Goal: Check status: Check status

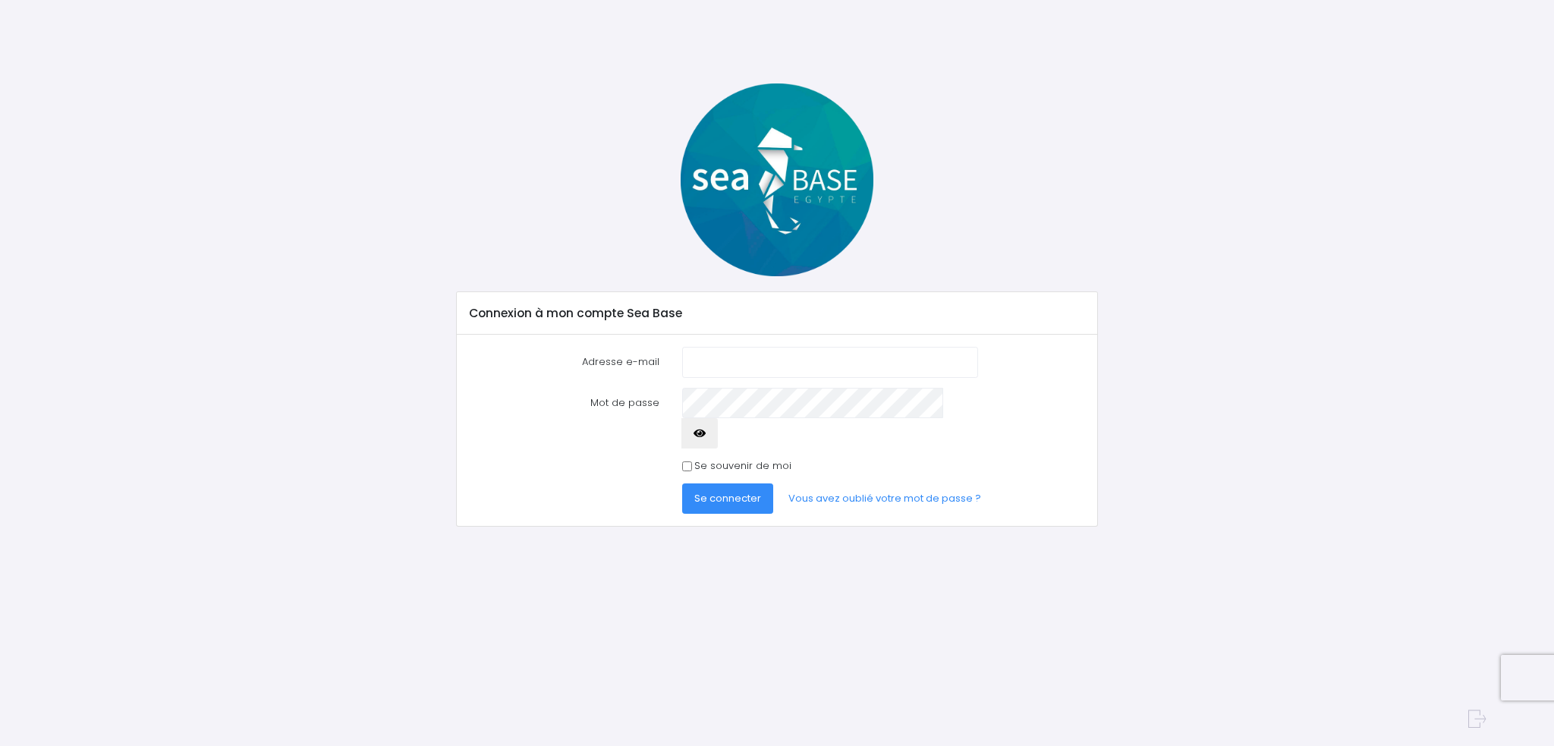
click at [833, 364] on input "Adresse e-mail" at bounding box center [830, 362] width 296 height 30
type input "vvlmarc.aline@gmail.com"
click at [682, 483] on button "Se connecter" at bounding box center [727, 498] width 91 height 30
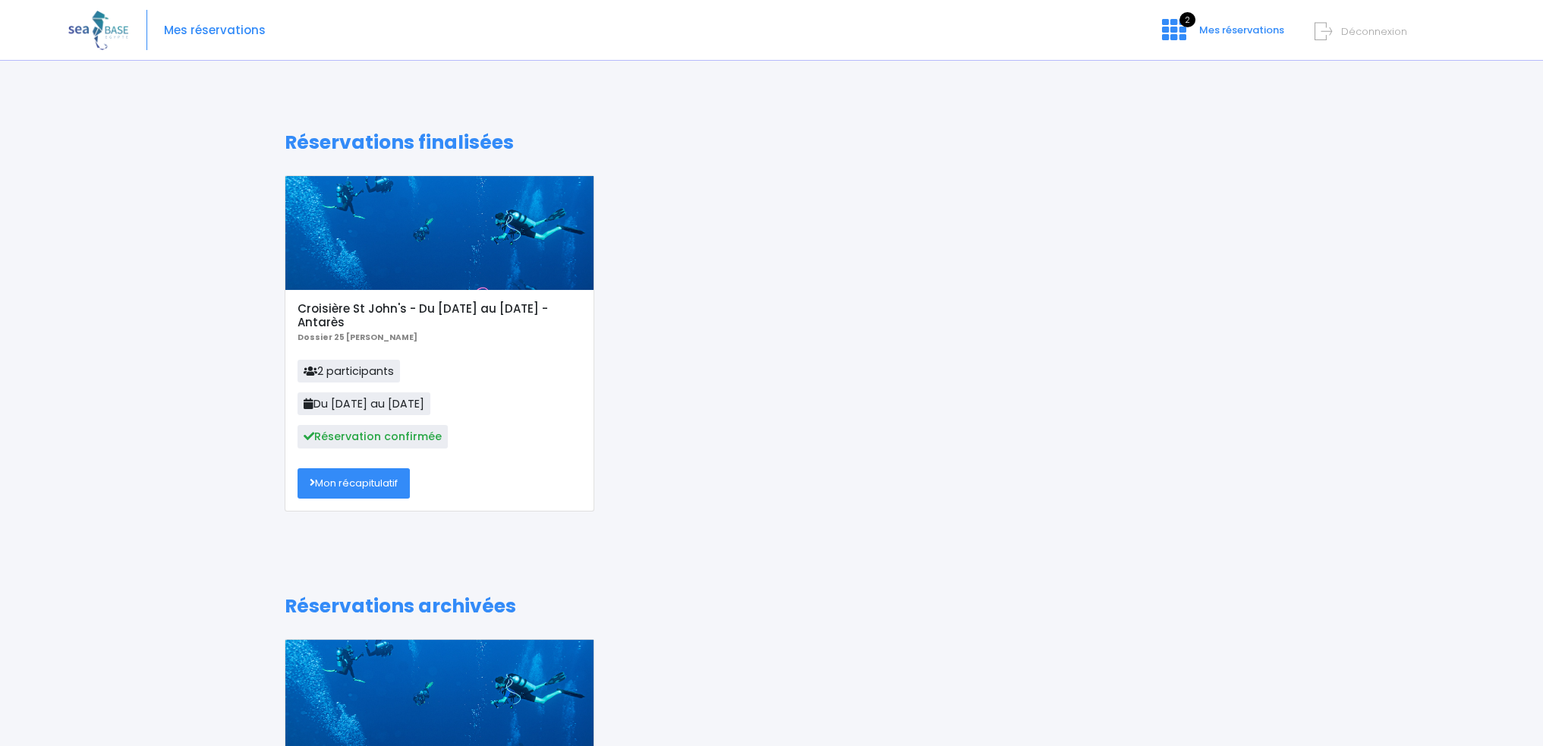
click at [355, 483] on link "Mon récapitulatif" at bounding box center [354, 483] width 112 height 30
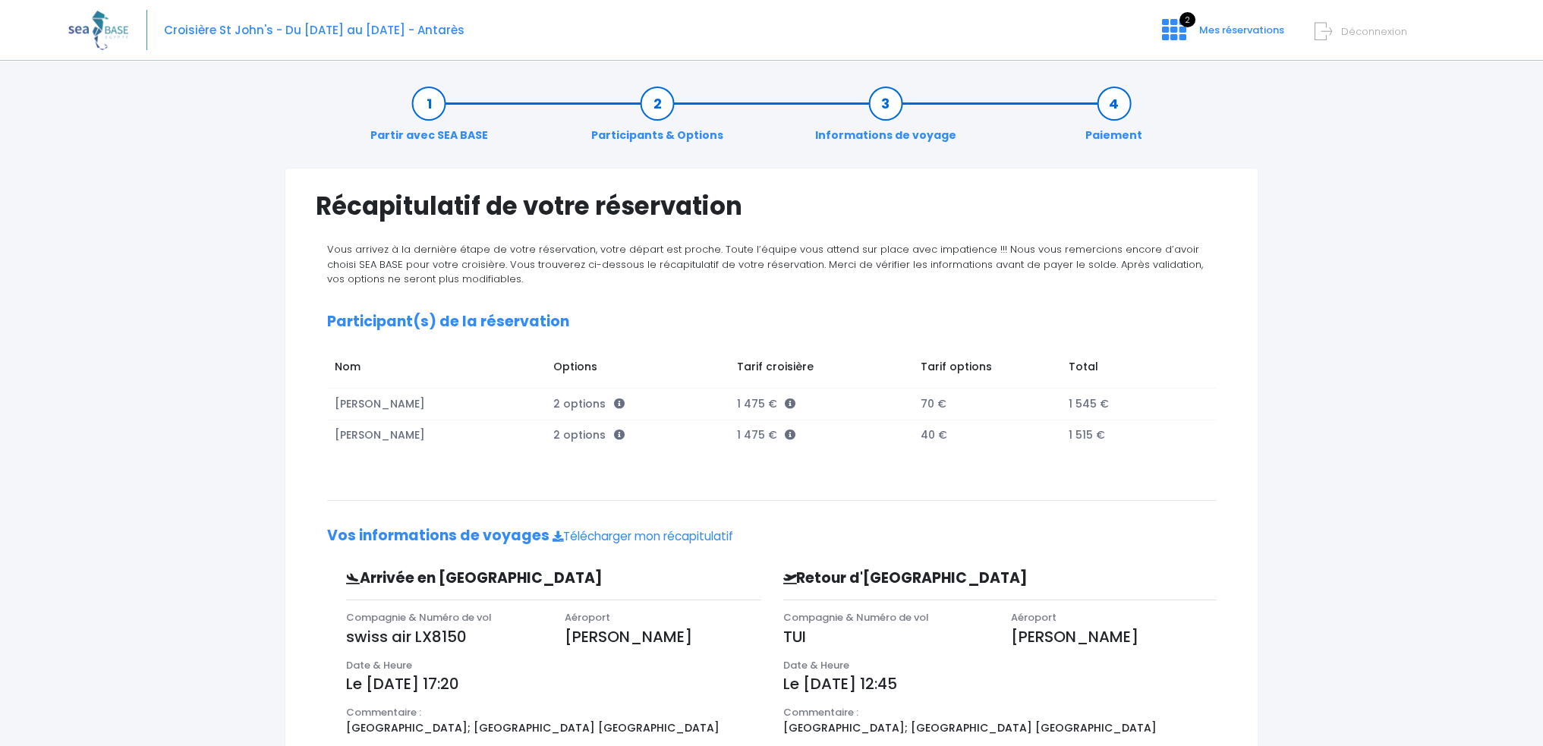
click at [887, 98] on link "Informations de voyage" at bounding box center [886, 120] width 156 height 48
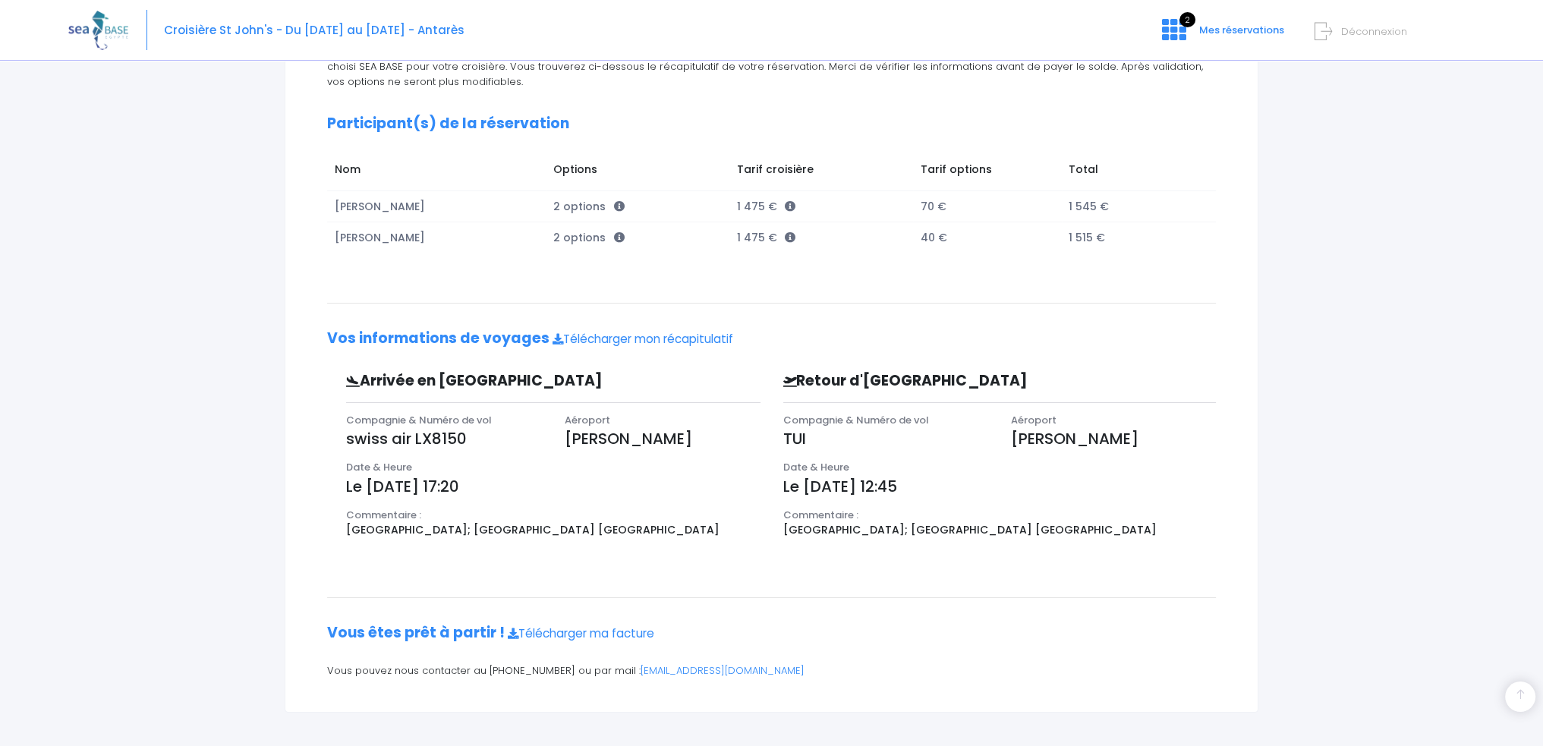
scroll to position [243, 0]
click at [650, 336] on link "Télécharger mon récapitulatif" at bounding box center [643, 337] width 181 height 16
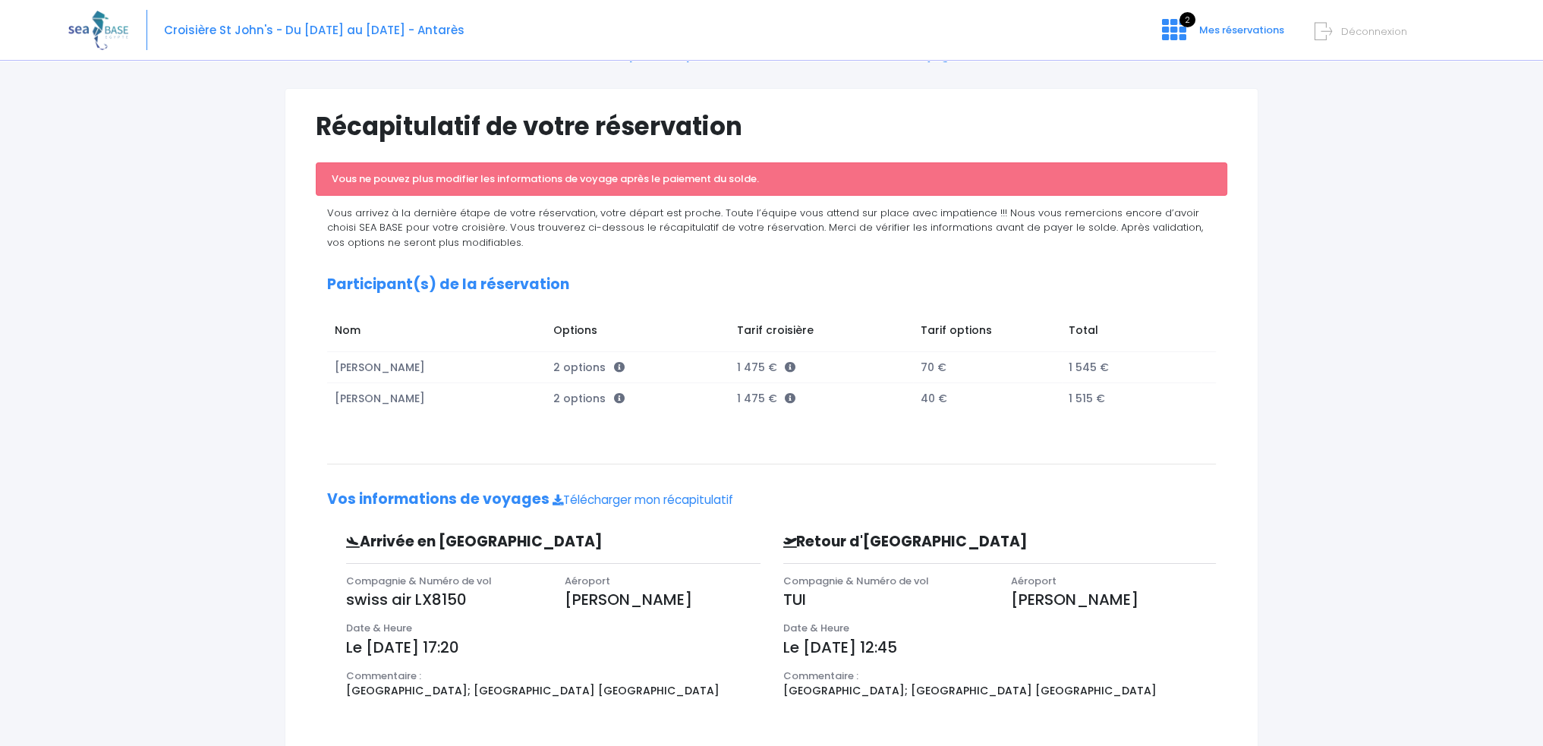
scroll to position [0, 0]
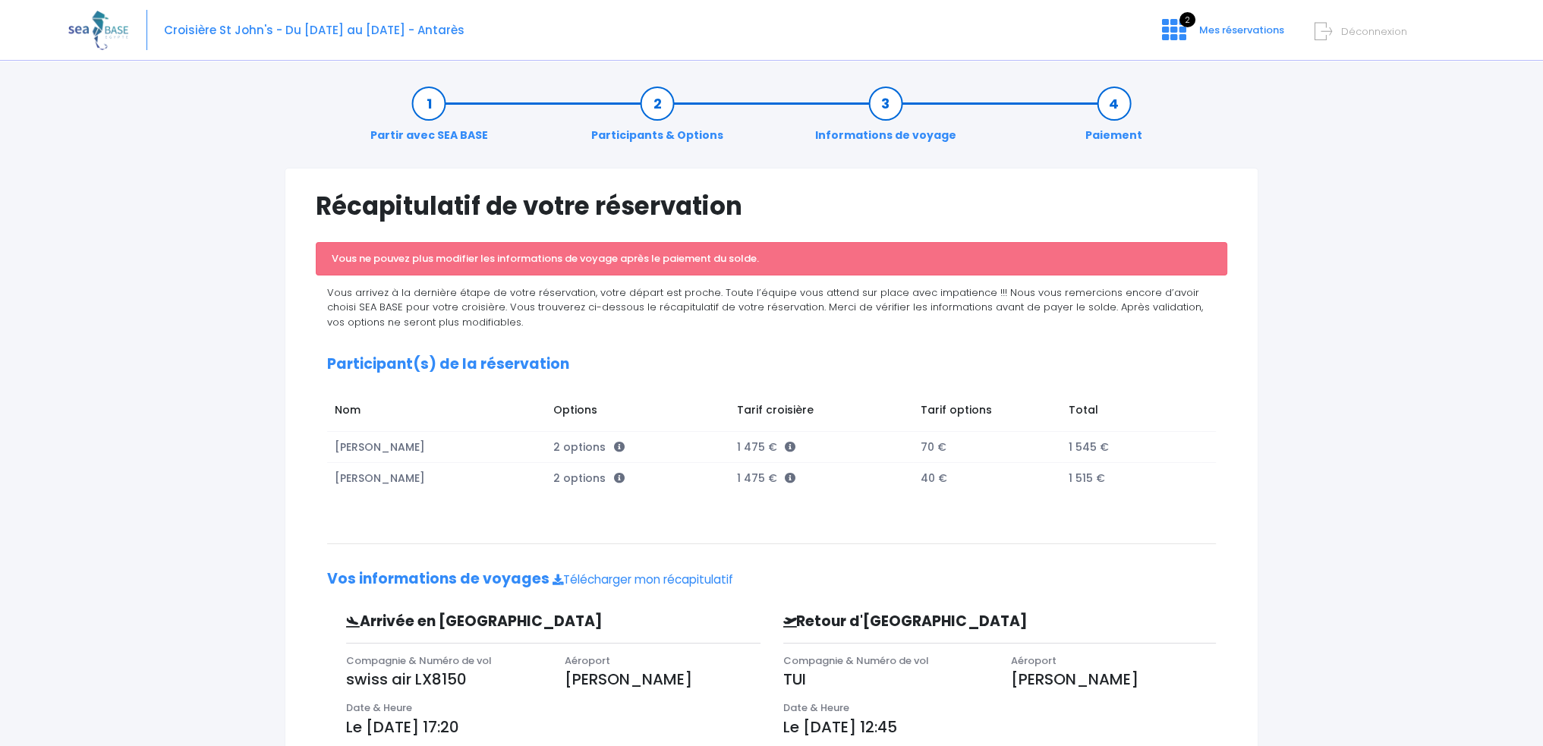
click at [433, 105] on link "Partir avec SEA BASE" at bounding box center [429, 120] width 133 height 48
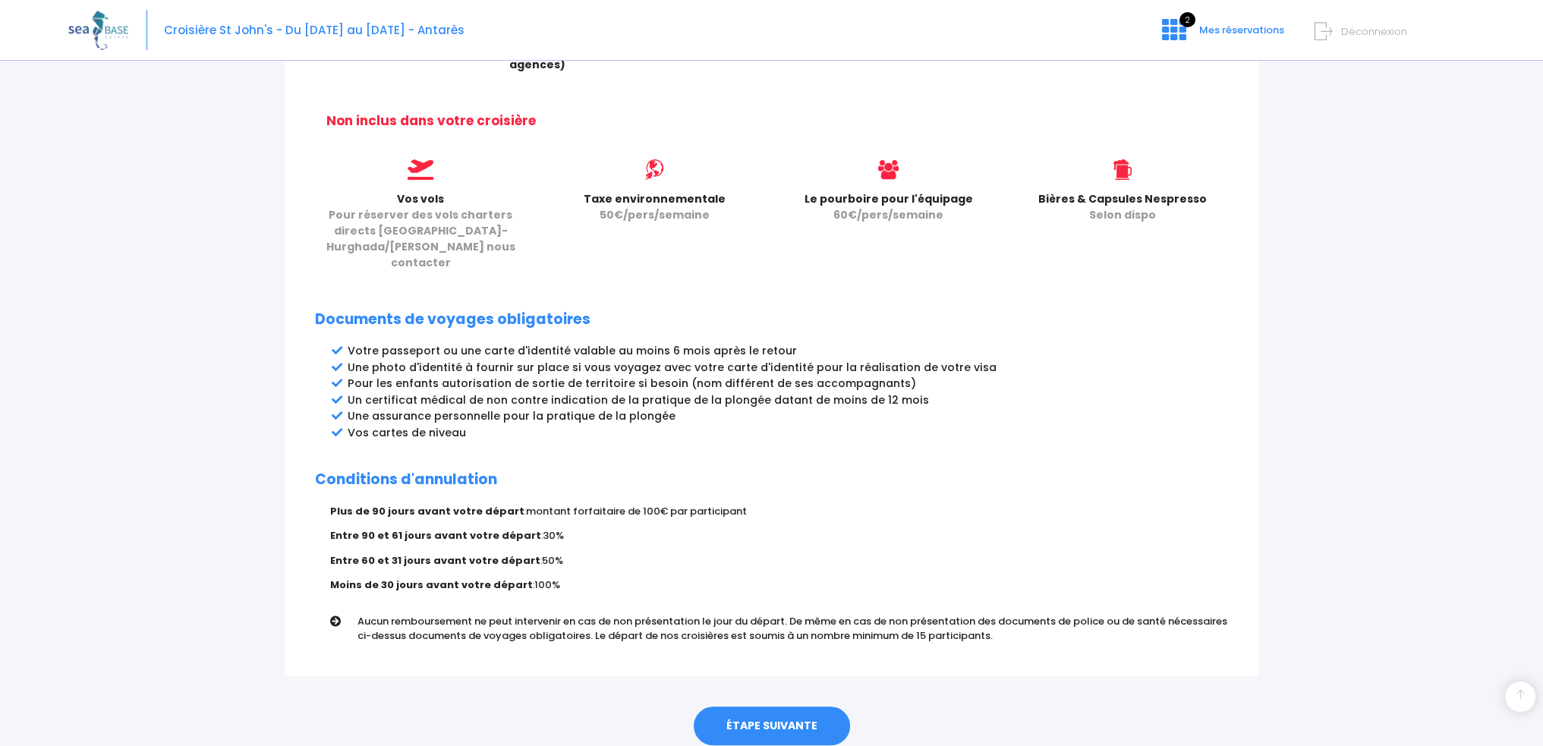
scroll to position [607, 0]
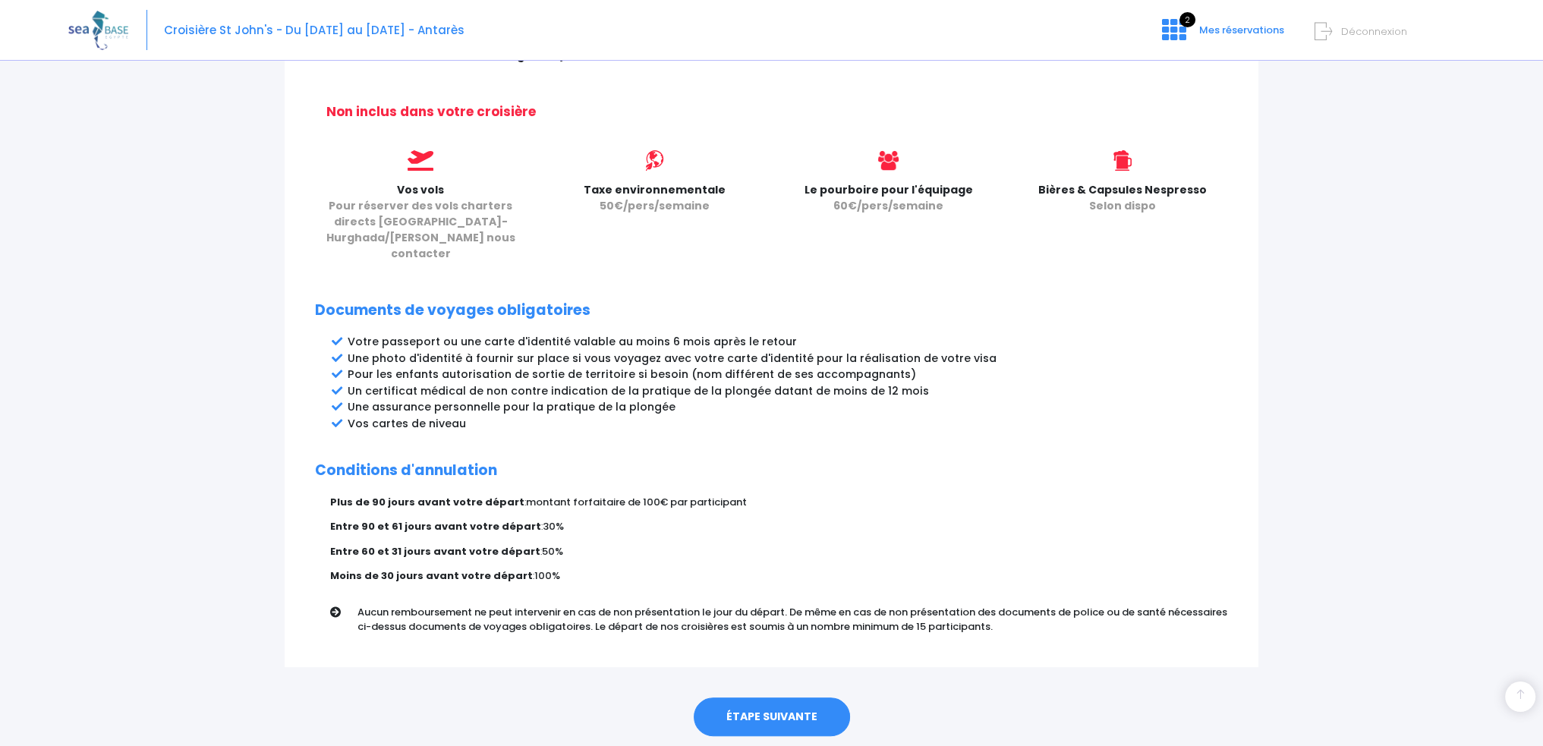
click at [804, 697] on link "ÉTAPE SUIVANTE" at bounding box center [772, 716] width 156 height 39
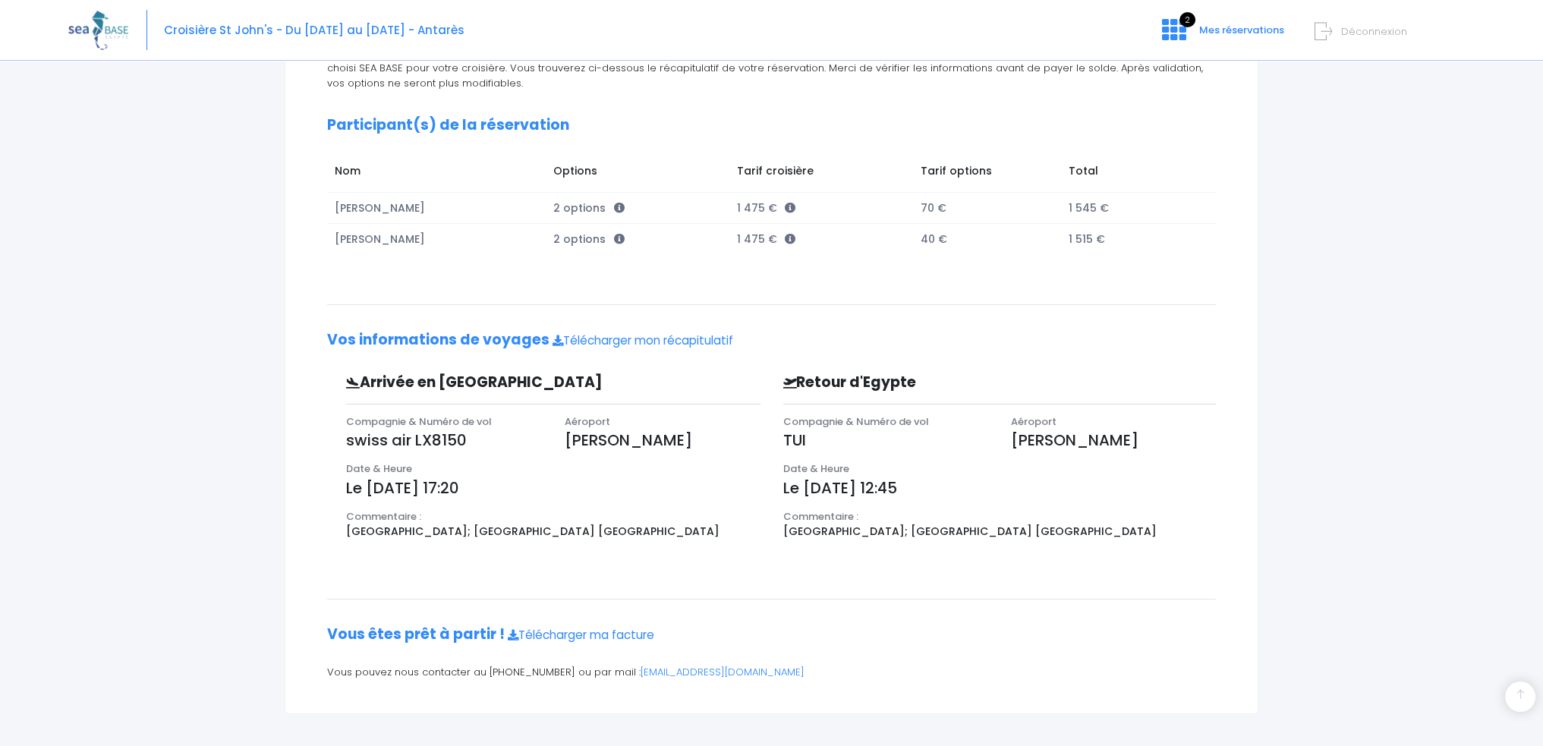
scroll to position [243, 0]
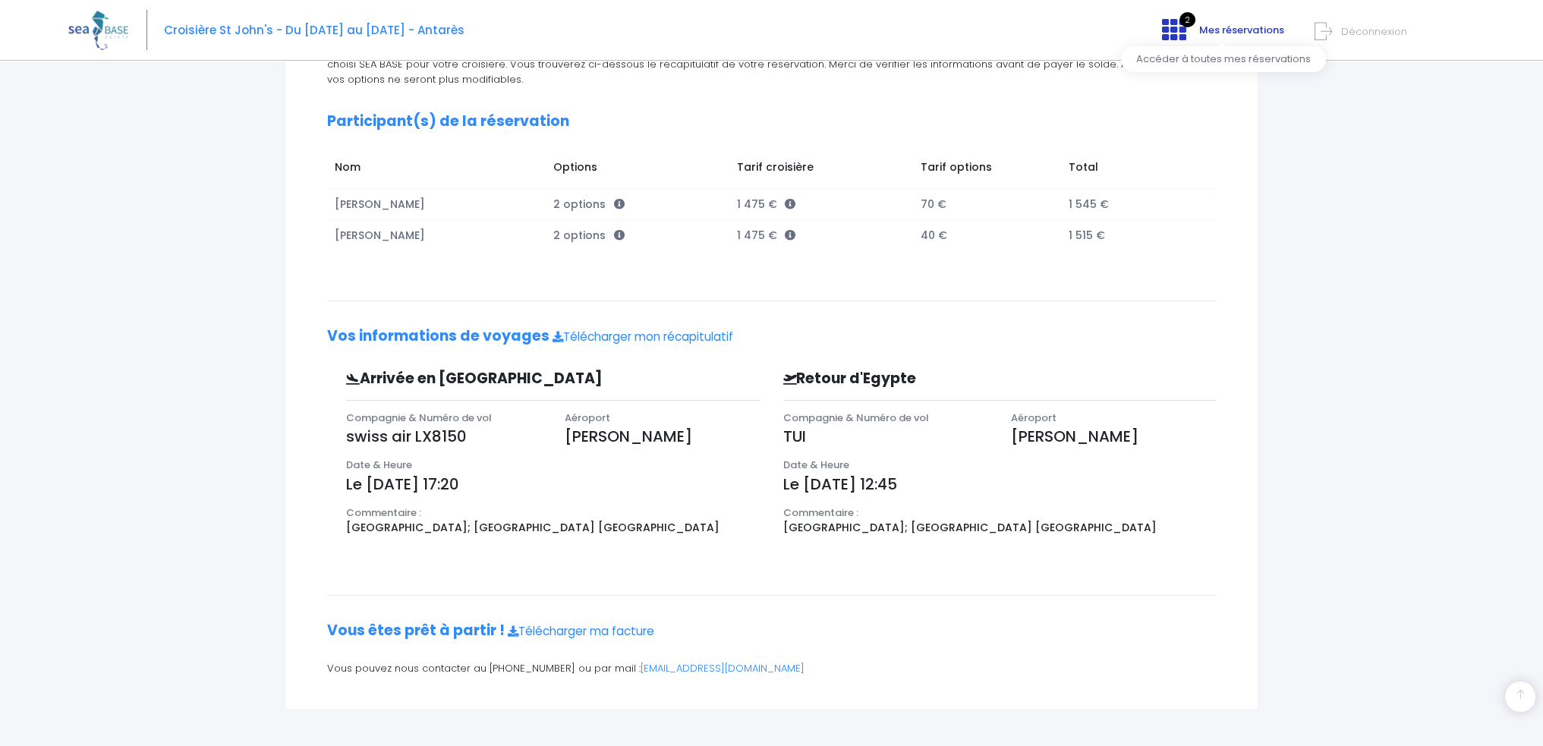
click at [1178, 22] on icon at bounding box center [1174, 29] width 24 height 24
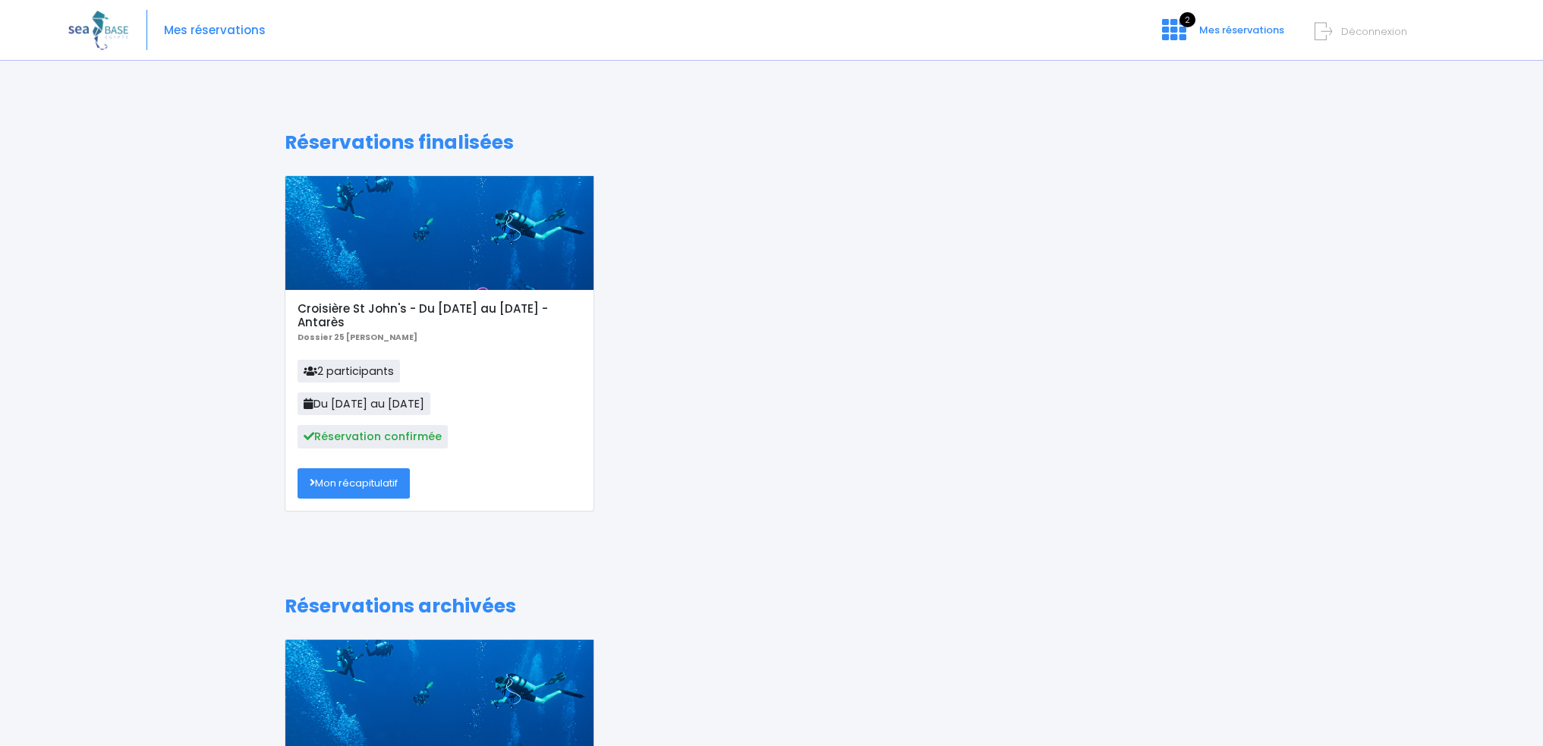
click at [397, 487] on link "Mon récapitulatif" at bounding box center [354, 483] width 112 height 30
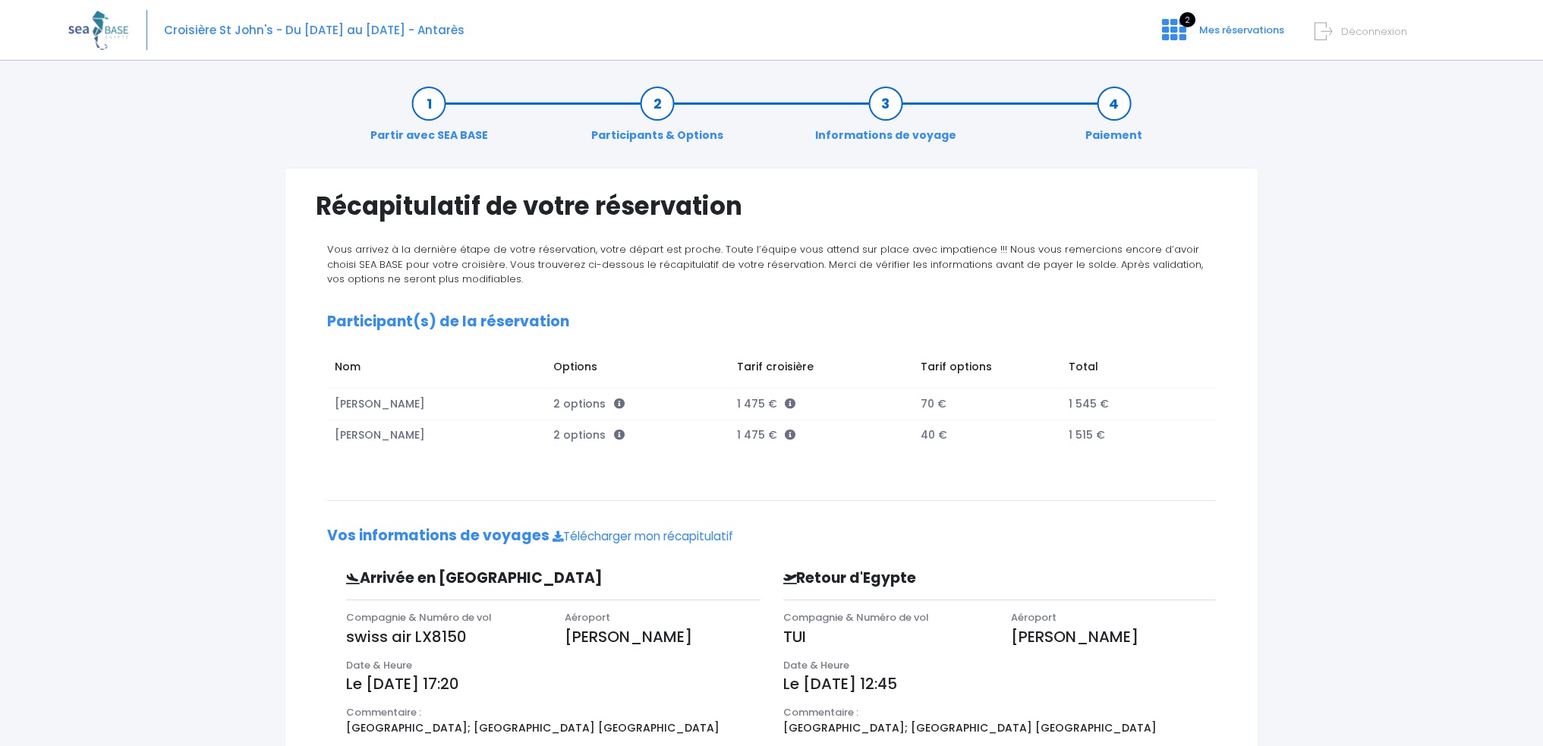
click at [874, 112] on link "Informations de voyage" at bounding box center [886, 120] width 156 height 48
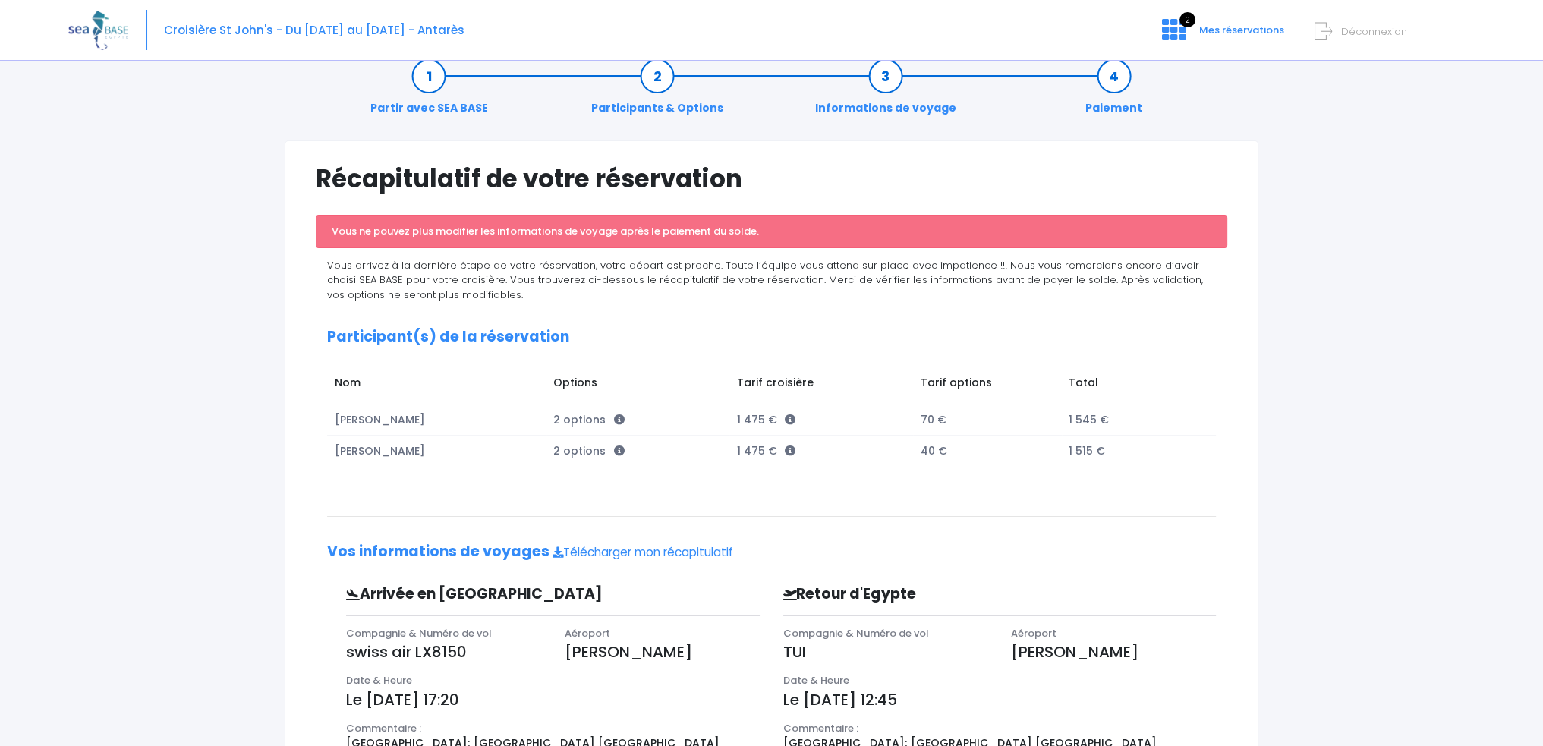
scroll to position [15, 0]
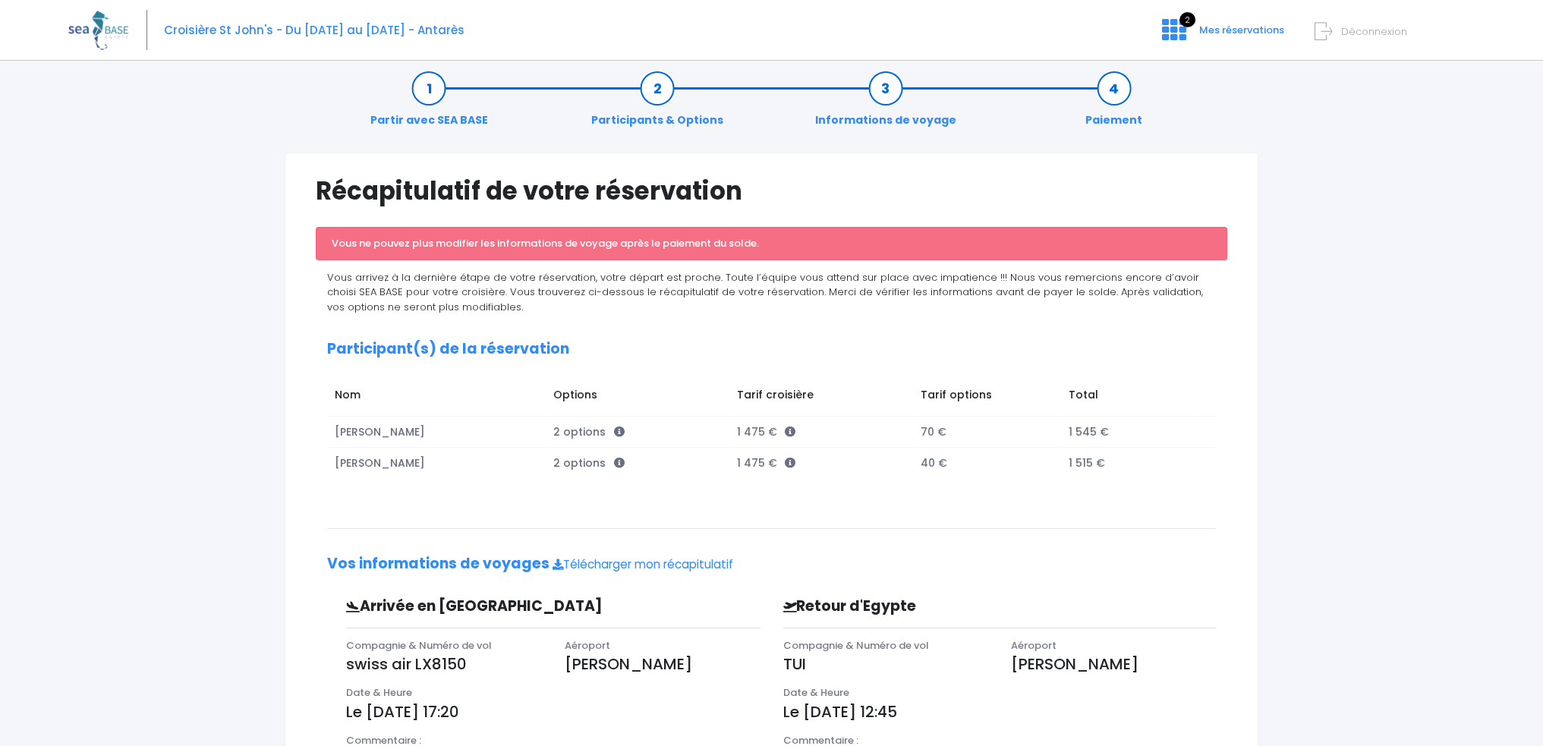
click at [1117, 98] on link "Paiement" at bounding box center [1114, 104] width 72 height 48
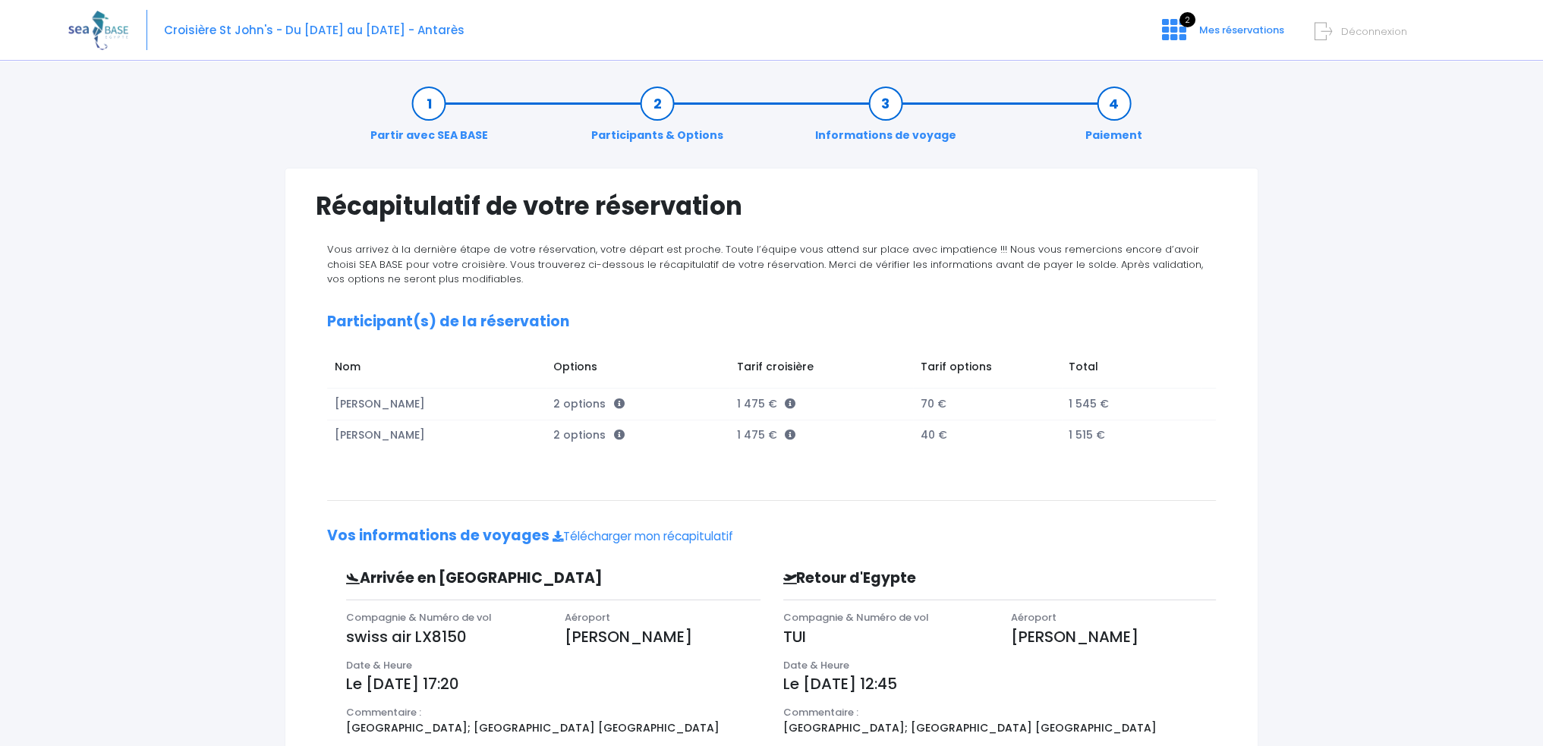
click at [880, 106] on link "Informations de voyage" at bounding box center [886, 120] width 156 height 48
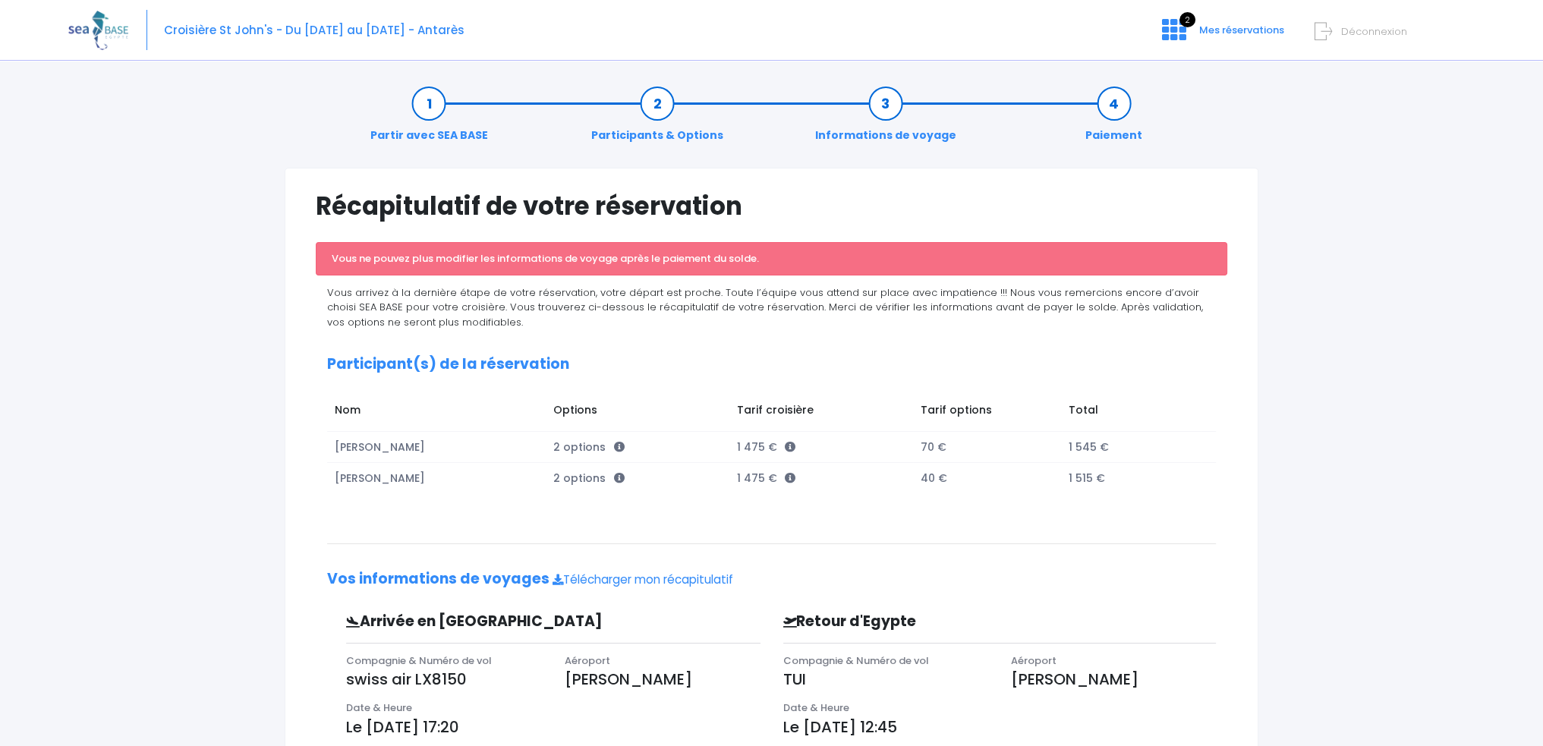
click at [647, 97] on link "Participants & Options" at bounding box center [657, 120] width 147 height 48
click at [428, 112] on link "Partir avec SEA BASE" at bounding box center [429, 120] width 133 height 48
